Goal: Transaction & Acquisition: Purchase product/service

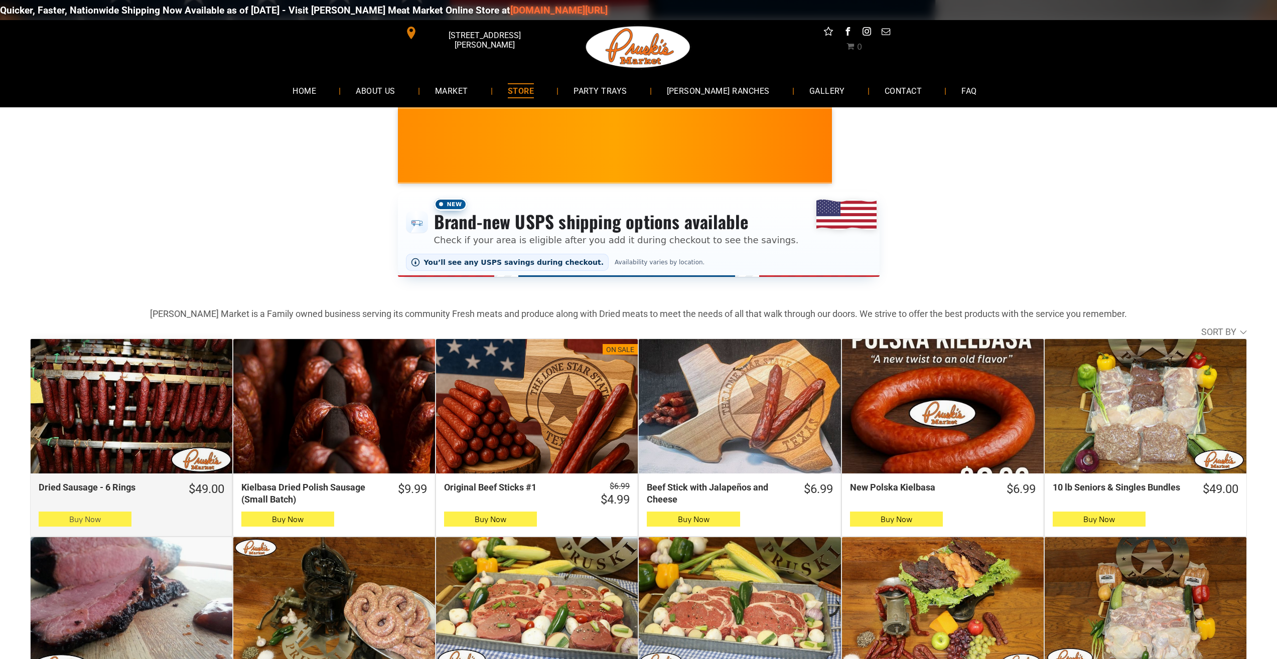
click at [80, 521] on icon "button" at bounding box center [85, 519] width 11 height 12
click at [67, 517] on button "Buy Now" at bounding box center [85, 519] width 93 height 15
click at [97, 518] on span "Buy Now" at bounding box center [85, 520] width 32 height 10
